Goal: Task Accomplishment & Management: Manage account settings

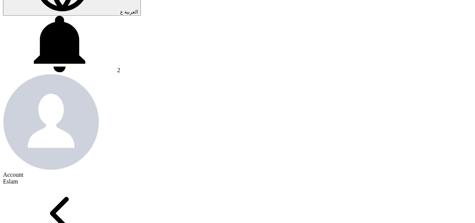
click at [120, 67] on span "2" at bounding box center [118, 70] width 3 height 6
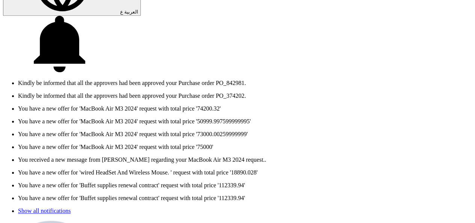
click at [355, 80] on p "Kindly be informed that all the approvers had been approved your Purchase order…" at bounding box center [245, 83] width 454 height 7
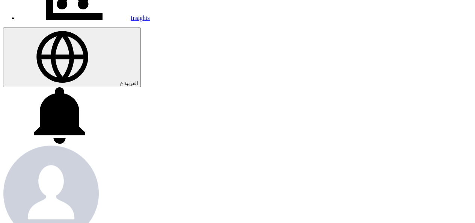
scroll to position [225, 0]
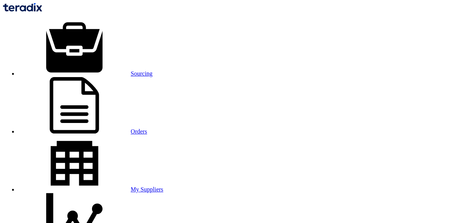
click at [104, 70] on link "Sourcing" at bounding box center [85, 73] width 134 height 6
click at [141, 128] on link "Orders" at bounding box center [82, 131] width 129 height 6
click at [163, 186] on link "My Suppliers" at bounding box center [90, 189] width 145 height 6
click at [106, 70] on link "Sourcing" at bounding box center [85, 73] width 134 height 6
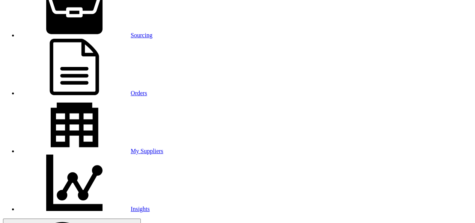
scroll to position [75, 0]
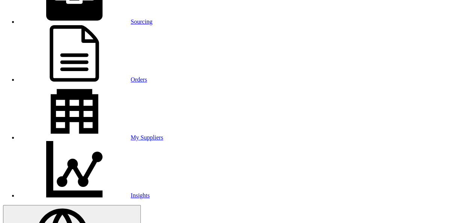
scroll to position [75, 0]
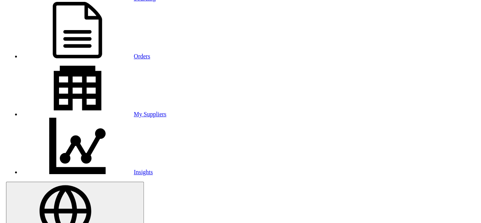
scroll to position [0, 0]
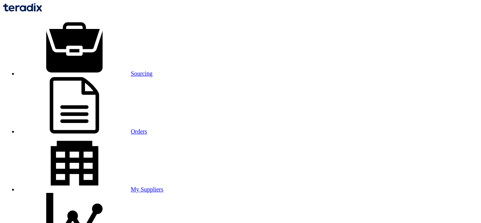
scroll to position [0, 0]
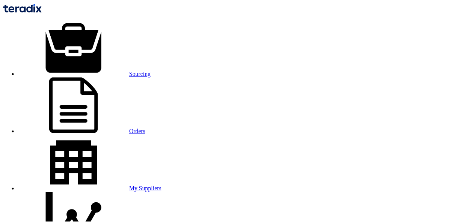
scroll to position [42, 0]
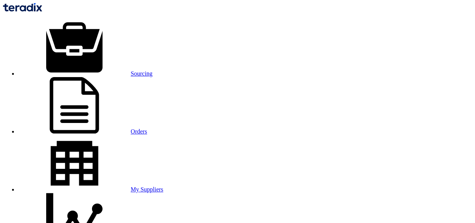
click at [86, 70] on link "Sourcing" at bounding box center [85, 73] width 134 height 6
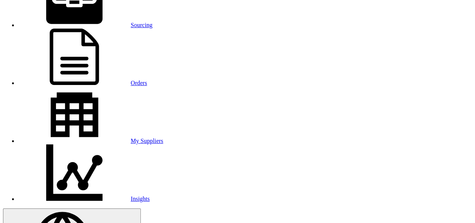
scroll to position [38, 0]
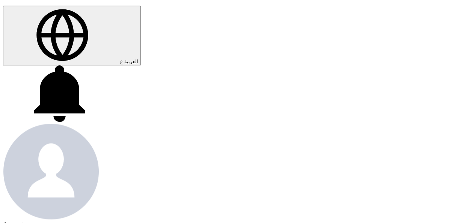
scroll to position [263, 0]
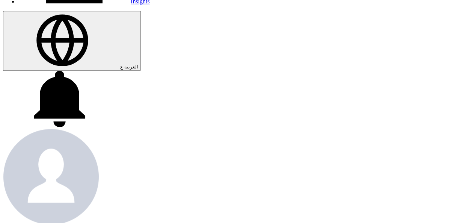
scroll to position [228, 0]
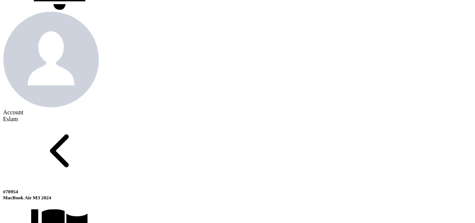
scroll to position [379, 0]
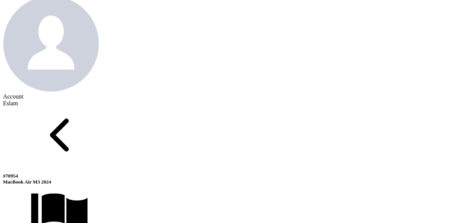
drag, startPoint x: 109, startPoint y: 66, endPoint x: 136, endPoint y: 104, distance: 46.0
copy div "MacBook Air M3 2024 - Display 13.6 inch - Memory 16GB - Storage 256 G.B SSD - C…"
drag, startPoint x: 223, startPoint y: 92, endPoint x: 253, endPoint y: 94, distance: 30.1
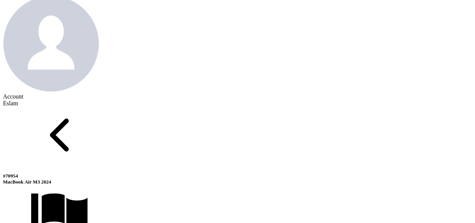
copy span "49,473.68"
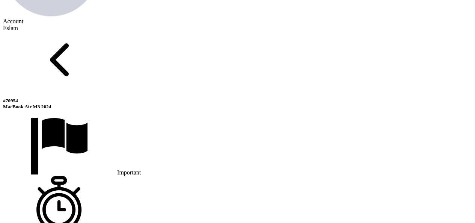
scroll to position [416, 0]
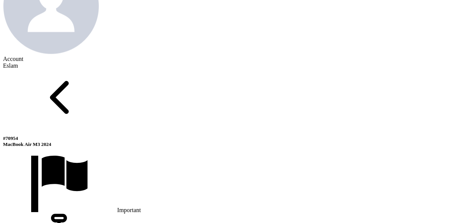
drag, startPoint x: 403, startPoint y: 52, endPoint x: 425, endPoint y: 53, distance: 22.2
copy span "1-2 Days"
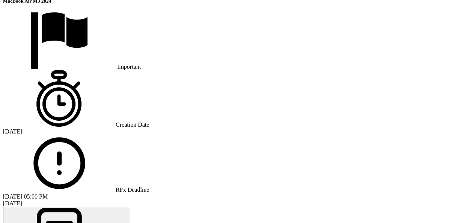
scroll to position [566, 0]
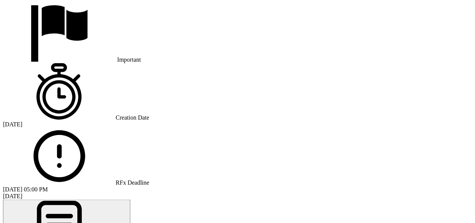
drag, startPoint x: 59, startPoint y: 90, endPoint x: 173, endPoint y: 93, distance: 114.2
copy span "100% [DATE] from Invoice Date."
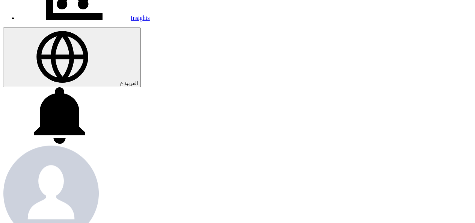
scroll to position [153, 0]
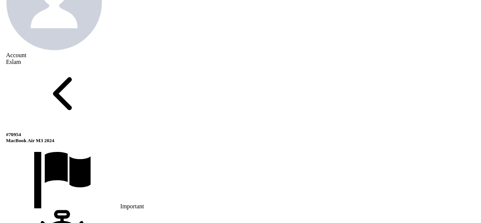
scroll to position [379, 0]
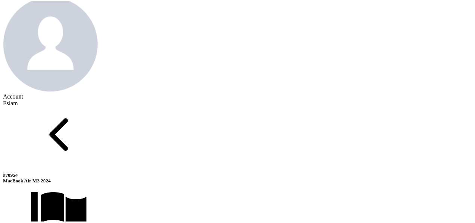
scroll to position [0, 0]
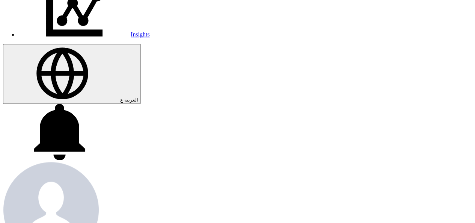
scroll to position [191, 0]
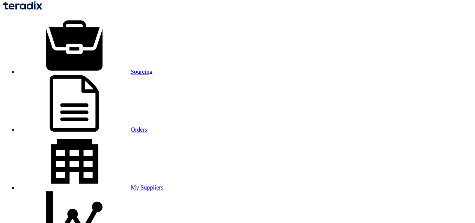
scroll to position [0, 0]
